Goal: Information Seeking & Learning: Learn about a topic

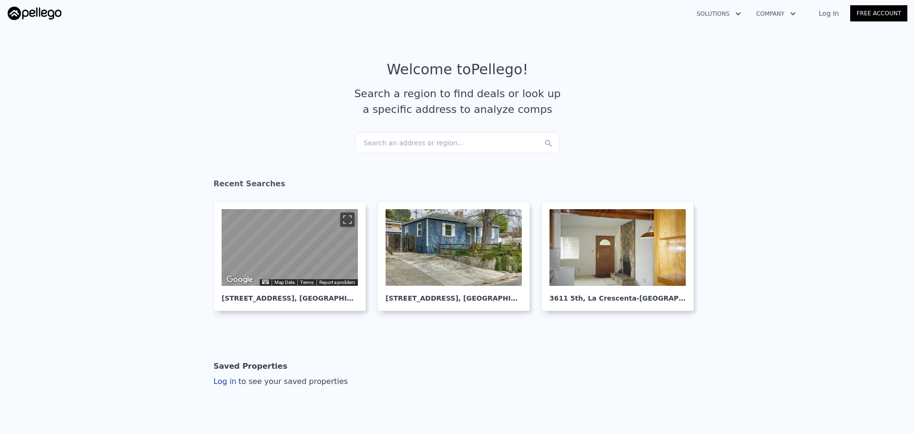
click at [406, 138] on div "Search an address or region..." at bounding box center [458, 143] width 204 height 21
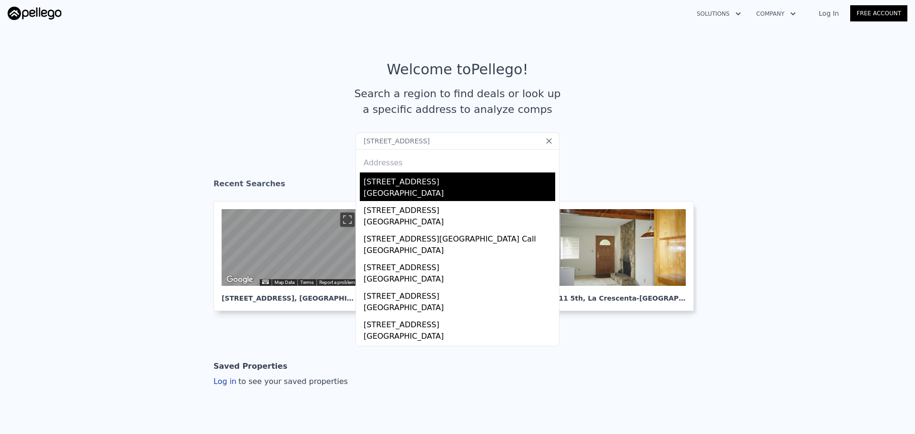
type input "[STREET_ADDRESS]"
click at [388, 186] on div "[STREET_ADDRESS]" at bounding box center [460, 180] width 192 height 15
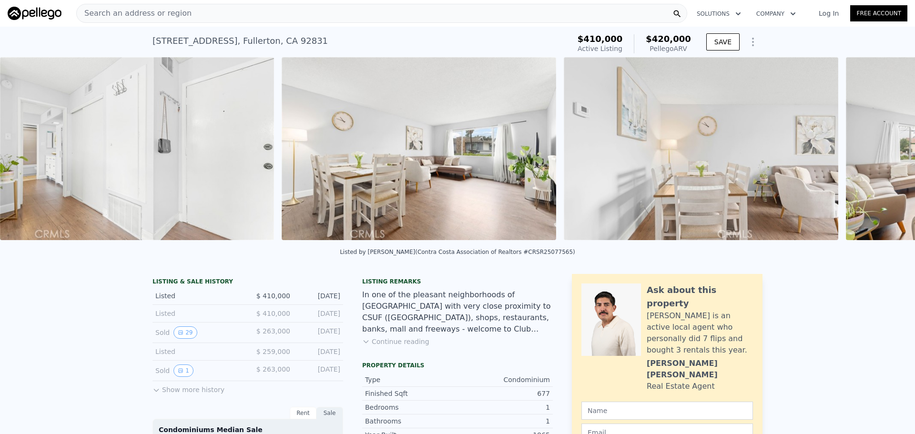
scroll to position [0, 1218]
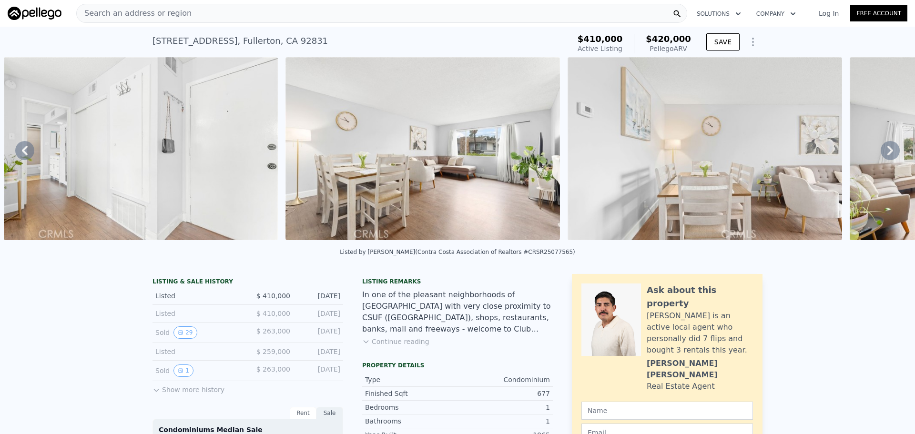
click at [256, 13] on div "Search an address or region" at bounding box center [381, 13] width 611 height 19
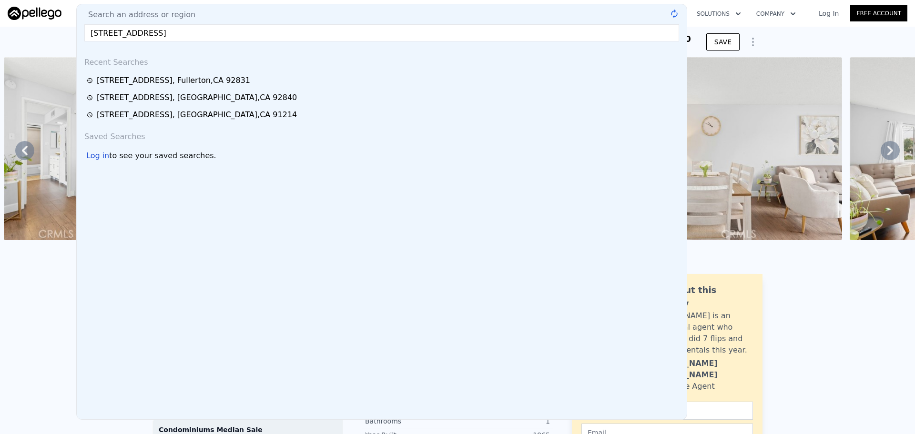
type input "[STREET_ADDRESS]"
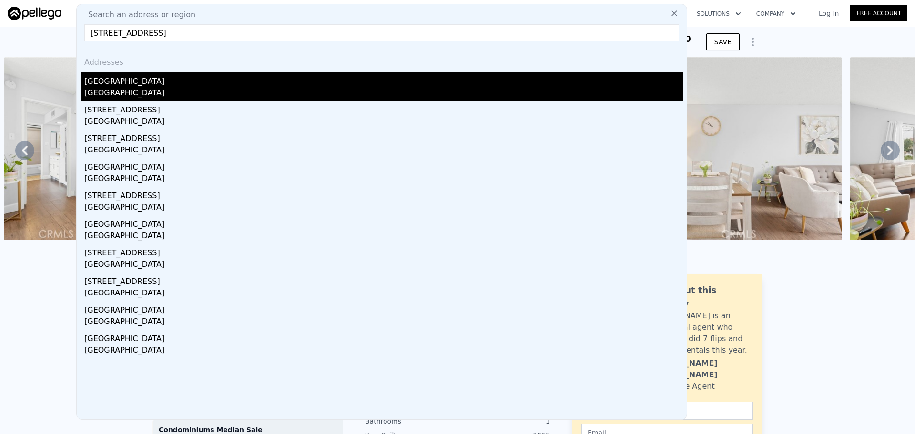
click at [182, 87] on div "[GEOGRAPHIC_DATA]" at bounding box center [383, 79] width 599 height 15
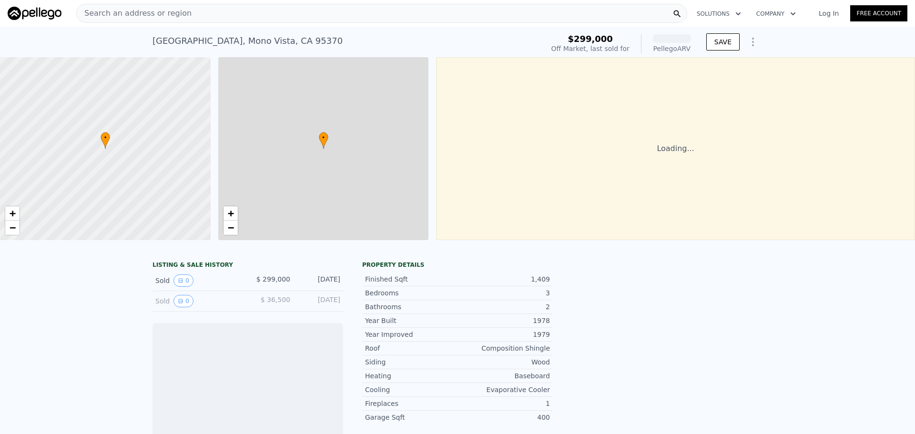
scroll to position [0, 4]
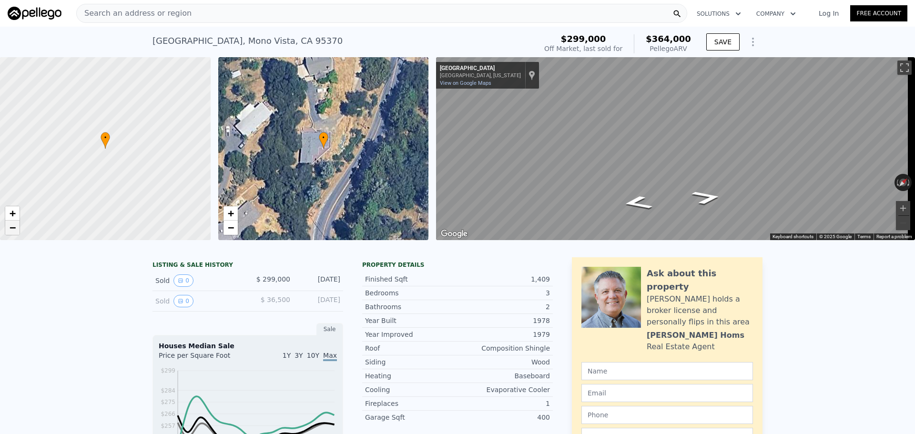
click at [12, 224] on span "−" at bounding box center [13, 228] width 6 height 12
click at [10, 226] on span "−" at bounding box center [13, 228] width 6 height 12
drag, startPoint x: 89, startPoint y: 175, endPoint x: 157, endPoint y: 185, distance: 68.9
click at [157, 185] on div at bounding box center [105, 149] width 253 height 220
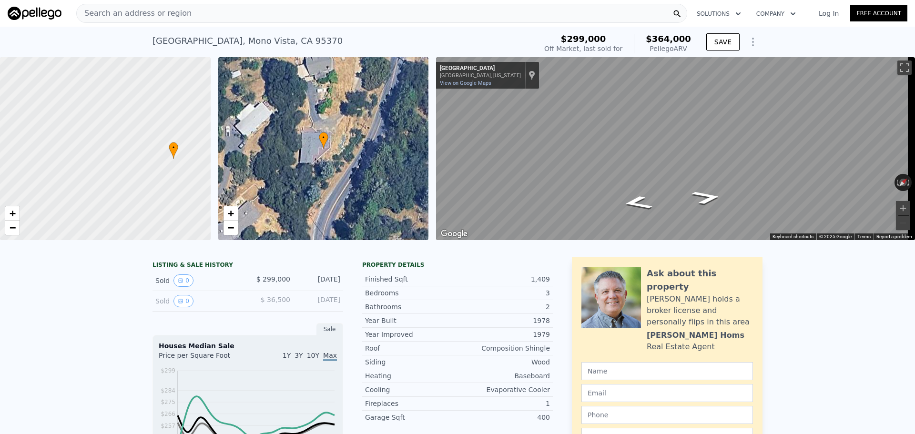
click at [264, 12] on div "Search an address or region" at bounding box center [381, 13] width 611 height 19
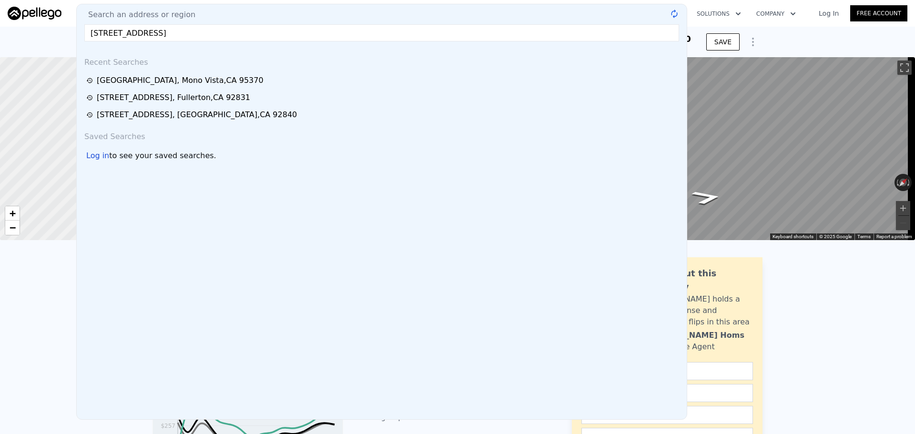
type input "[STREET_ADDRESS]"
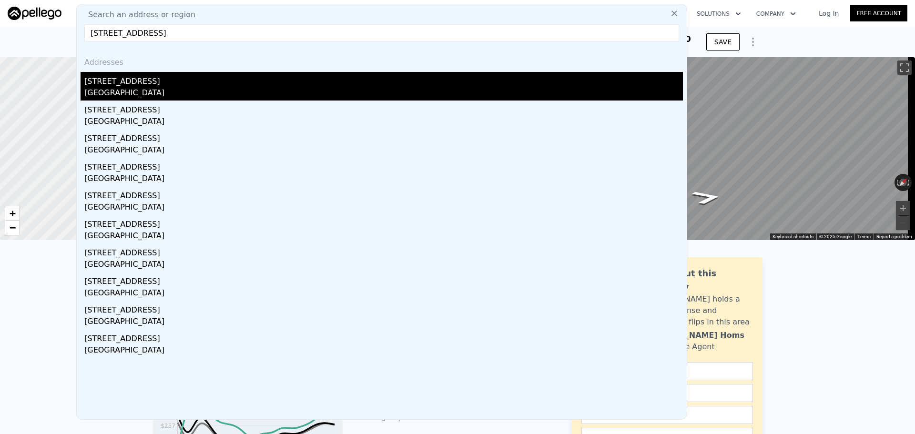
click at [382, 77] on div "[STREET_ADDRESS]" at bounding box center [383, 79] width 599 height 15
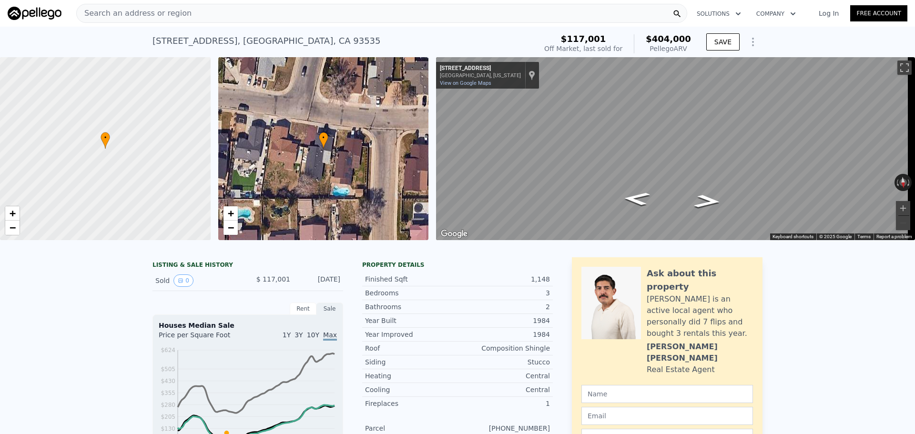
click at [267, 10] on div "Search an address or region" at bounding box center [381, 13] width 611 height 19
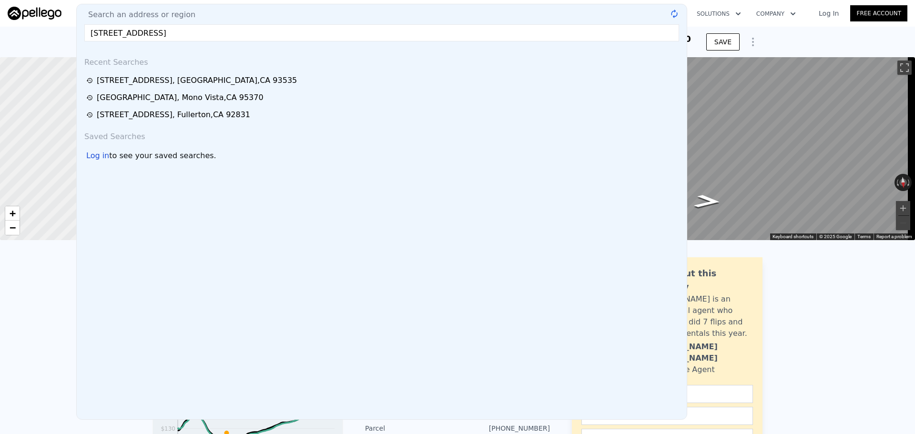
type input "[STREET_ADDRESS]"
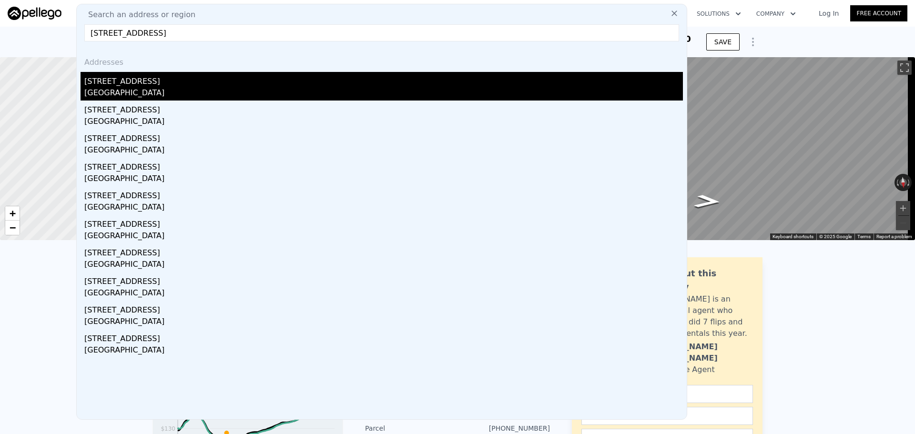
click at [165, 91] on div "[GEOGRAPHIC_DATA]" at bounding box center [383, 93] width 599 height 13
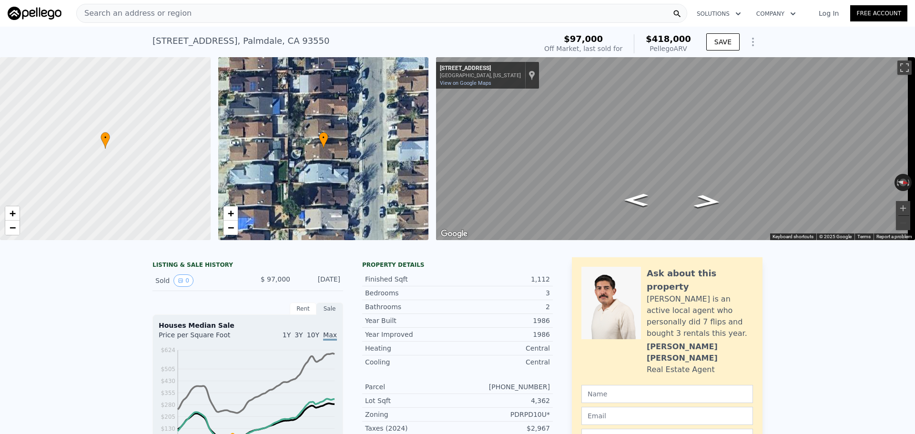
click at [195, 11] on div "Search an address or region" at bounding box center [381, 13] width 611 height 19
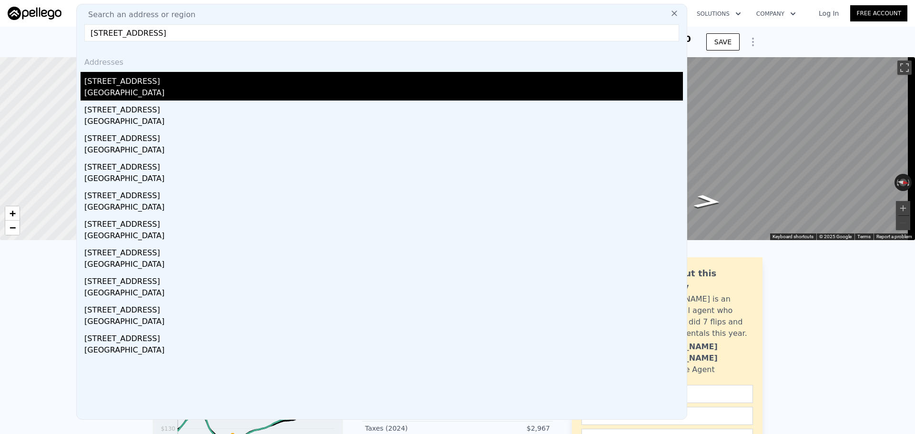
type input "[STREET_ADDRESS]"
click at [164, 92] on div "[GEOGRAPHIC_DATA]" at bounding box center [383, 93] width 599 height 13
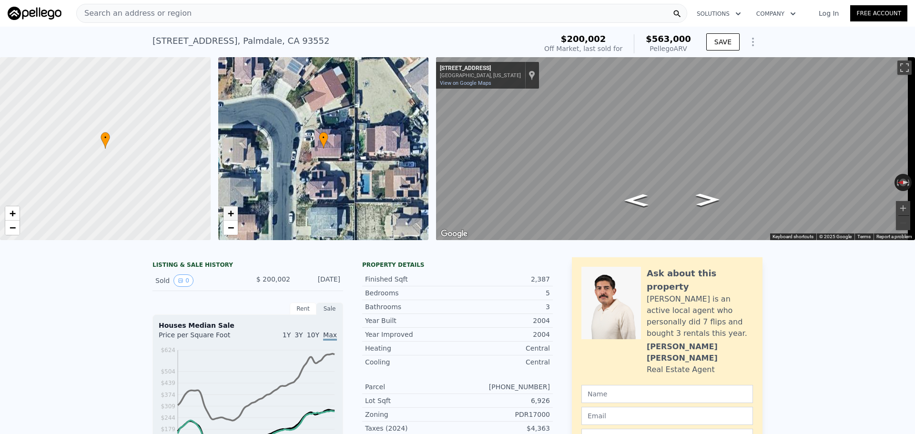
click at [230, 209] on span "+" at bounding box center [230, 213] width 6 height 12
